Goal: Information Seeking & Learning: Learn about a topic

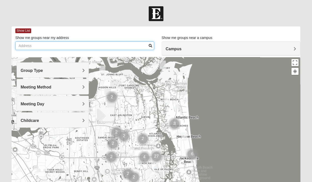
click at [56, 47] on input "Show me groups near my address" at bounding box center [84, 45] width 139 height 9
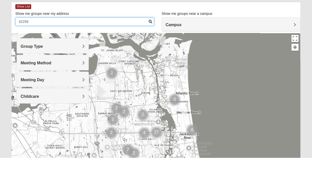
type input "32259"
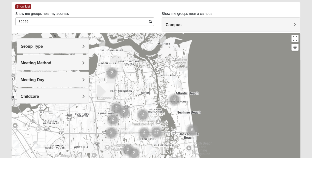
click at [294, 45] on div "Campus" at bounding box center [231, 49] width 138 height 14
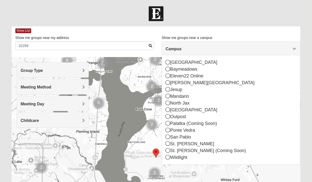
click at [169, 143] on icon at bounding box center [168, 143] width 5 height 5
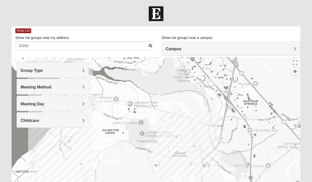
click at [51, 85] on span "Meeting Method" at bounding box center [36, 87] width 31 height 4
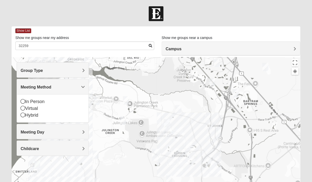
click at [23, 101] on icon at bounding box center [23, 101] width 5 height 5
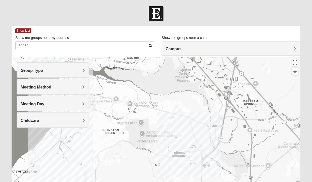
click at [43, 69] on span "Group Type" at bounding box center [32, 70] width 22 height 4
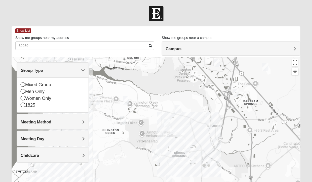
click at [23, 97] on icon at bounding box center [23, 98] width 5 height 5
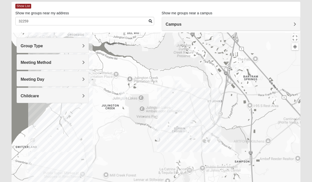
scroll to position [27, 0]
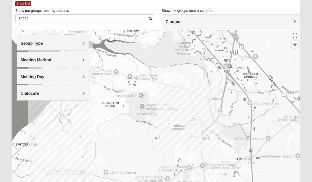
click at [182, 20] on span "Campus" at bounding box center [174, 22] width 16 height 4
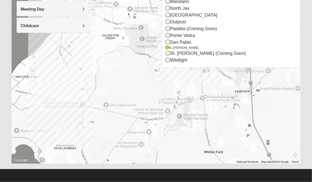
scroll to position [0, 0]
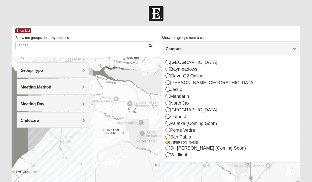
click at [96, 19] on div at bounding box center [156, 13] width 312 height 15
click at [22, 31] on span "Show List" at bounding box center [23, 30] width 16 height 5
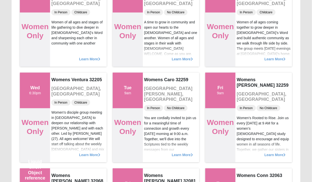
scroll to position [1717, 0]
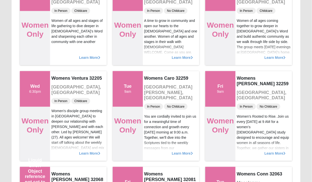
click at [280, 151] on span "Learn More" at bounding box center [274, 151] width 21 height 0
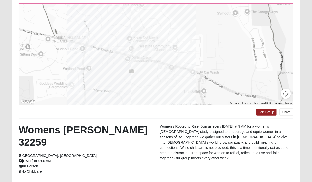
scroll to position [0, 0]
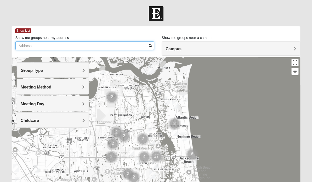
click at [40, 45] on input "Show me groups near my address" at bounding box center [84, 45] width 139 height 9
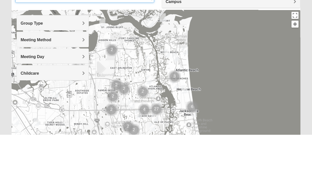
type input "32259"
click at [80, 71] on h4 "Group Type" at bounding box center [53, 70] width 64 height 5
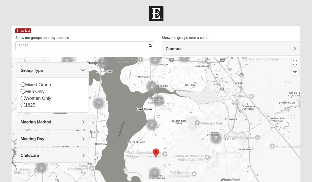
click at [22, 97] on icon at bounding box center [23, 98] width 5 height 5
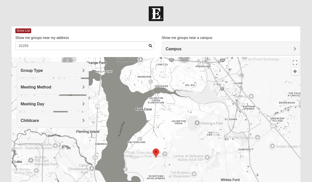
click at [82, 85] on h4 "Meeting Method" at bounding box center [53, 87] width 64 height 5
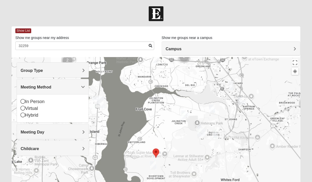
click at [26, 98] on div "In Person" at bounding box center [53, 101] width 64 height 7
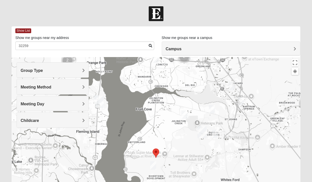
click at [26, 29] on span "Show List" at bounding box center [23, 30] width 16 height 5
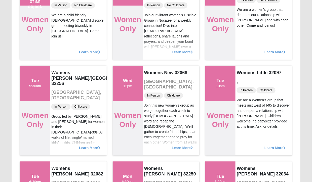
scroll to position [1919, 0]
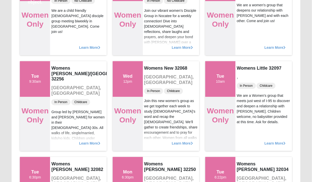
click at [278, 141] on span "Learn More" at bounding box center [274, 141] width 21 height 0
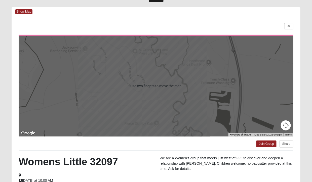
scroll to position [0, 0]
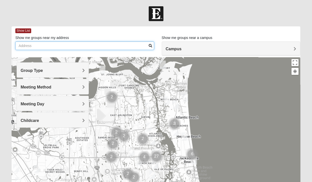
click at [57, 45] on input "Show me groups near my address" at bounding box center [84, 45] width 139 height 9
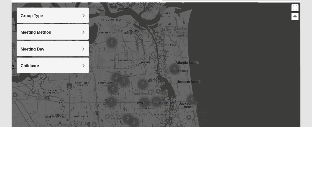
type input "32259"
click at [43, 68] on span "Group Type" at bounding box center [32, 70] width 22 height 4
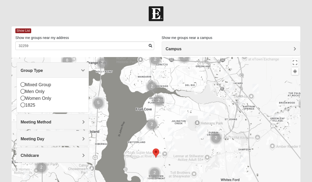
click at [23, 97] on icon at bounding box center [23, 98] width 5 height 5
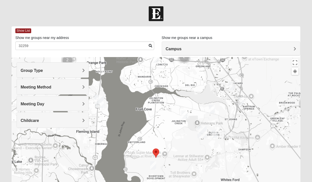
click at [85, 86] on div "Meeting Method" at bounding box center [53, 86] width 72 height 15
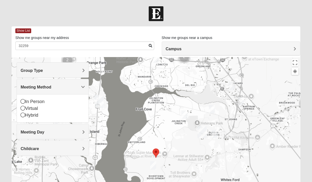
click at [21, 101] on icon at bounding box center [23, 101] width 5 height 5
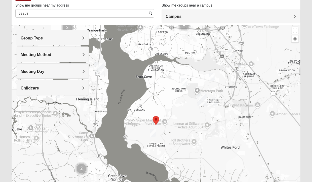
scroll to position [33, 0]
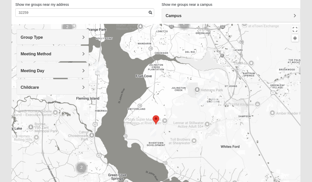
click at [44, 69] on span "Meeting Day" at bounding box center [33, 71] width 24 height 4
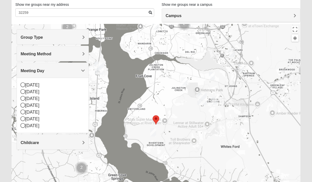
scroll to position [0, 0]
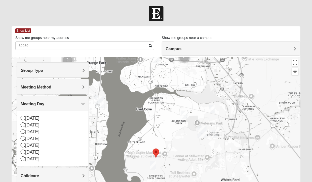
click at [24, 30] on span "Show List" at bounding box center [23, 30] width 16 height 5
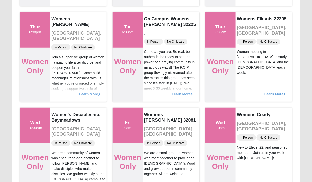
scroll to position [1109, 0]
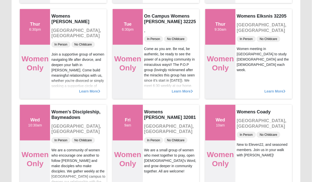
click at [95, 85] on div "Learn More" at bounding box center [78, 89] width 56 height 20
click at [89, 89] on span "Learn More" at bounding box center [89, 89] width 21 height 0
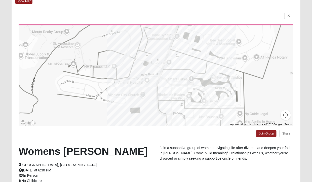
scroll to position [0, 0]
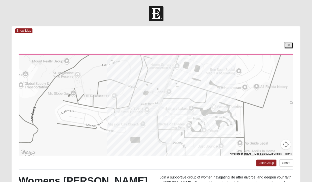
click at [289, 46] on icon at bounding box center [289, 45] width 2 height 3
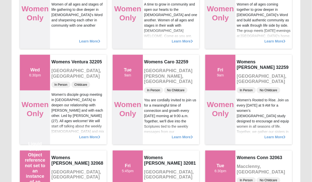
scroll to position [1735, 0]
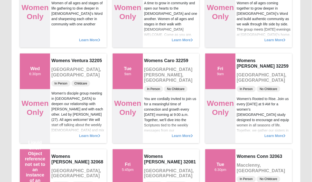
click at [188, 133] on span "Learn More" at bounding box center [182, 133] width 21 height 0
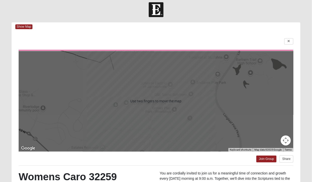
scroll to position [0, 0]
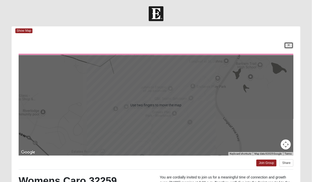
click at [288, 45] on icon at bounding box center [289, 45] width 2 height 3
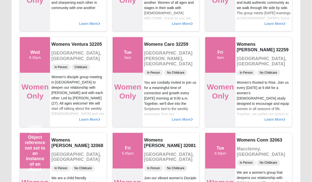
scroll to position [1754, 0]
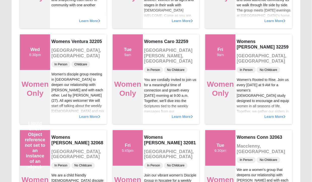
click at [275, 114] on span "Learn More" at bounding box center [274, 114] width 21 height 0
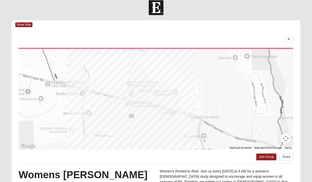
scroll to position [0, 0]
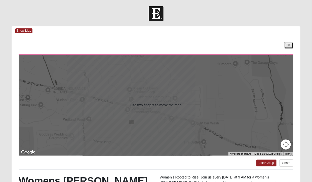
click at [289, 47] on link at bounding box center [288, 45] width 9 height 6
